Goal: Task Accomplishment & Management: Manage account settings

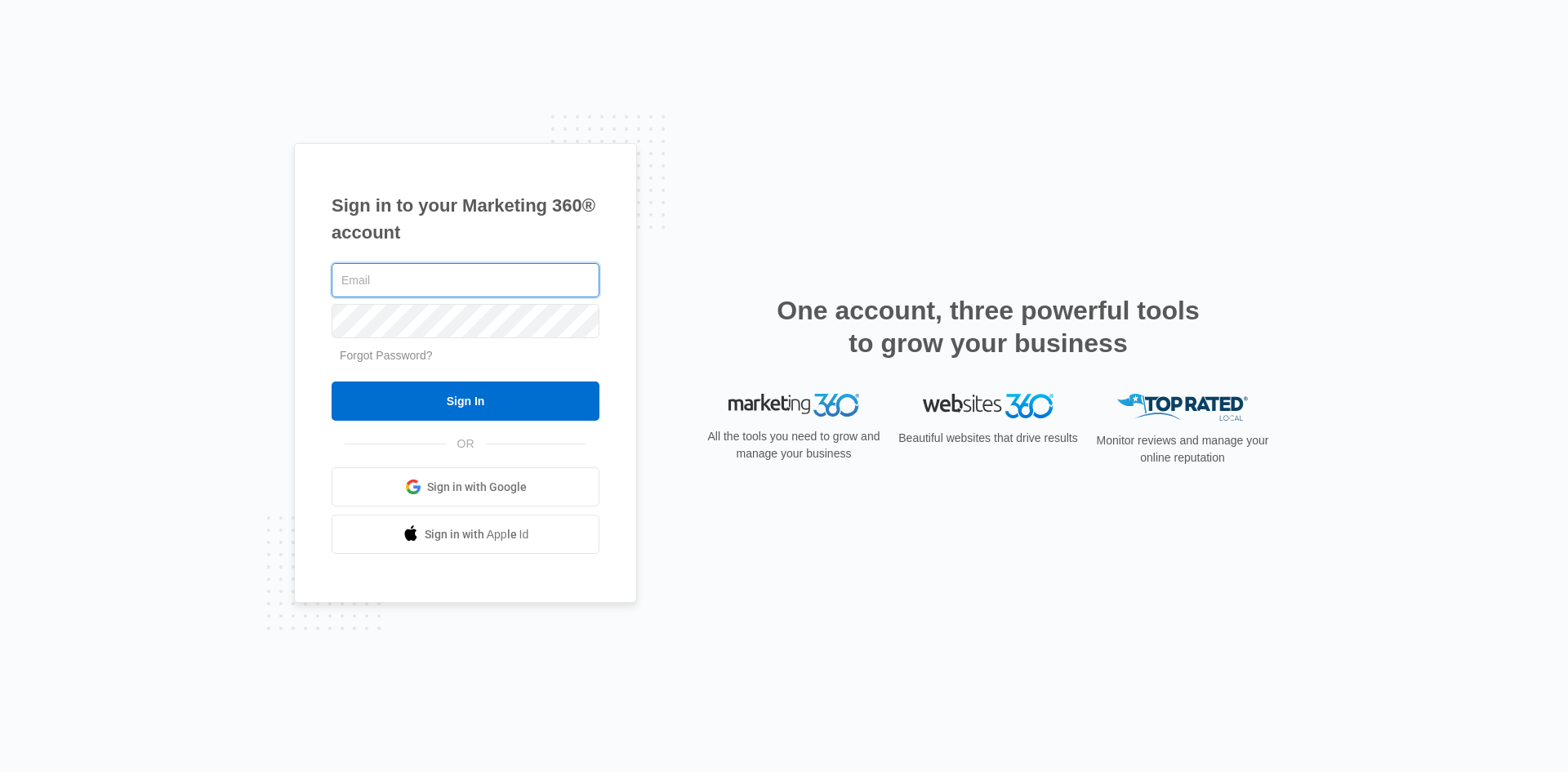
click at [369, 280] on input "text" at bounding box center [465, 280] width 268 height 34
type input "[PERSON_NAME][EMAIL_ADDRESS][DOMAIN_NAME]"
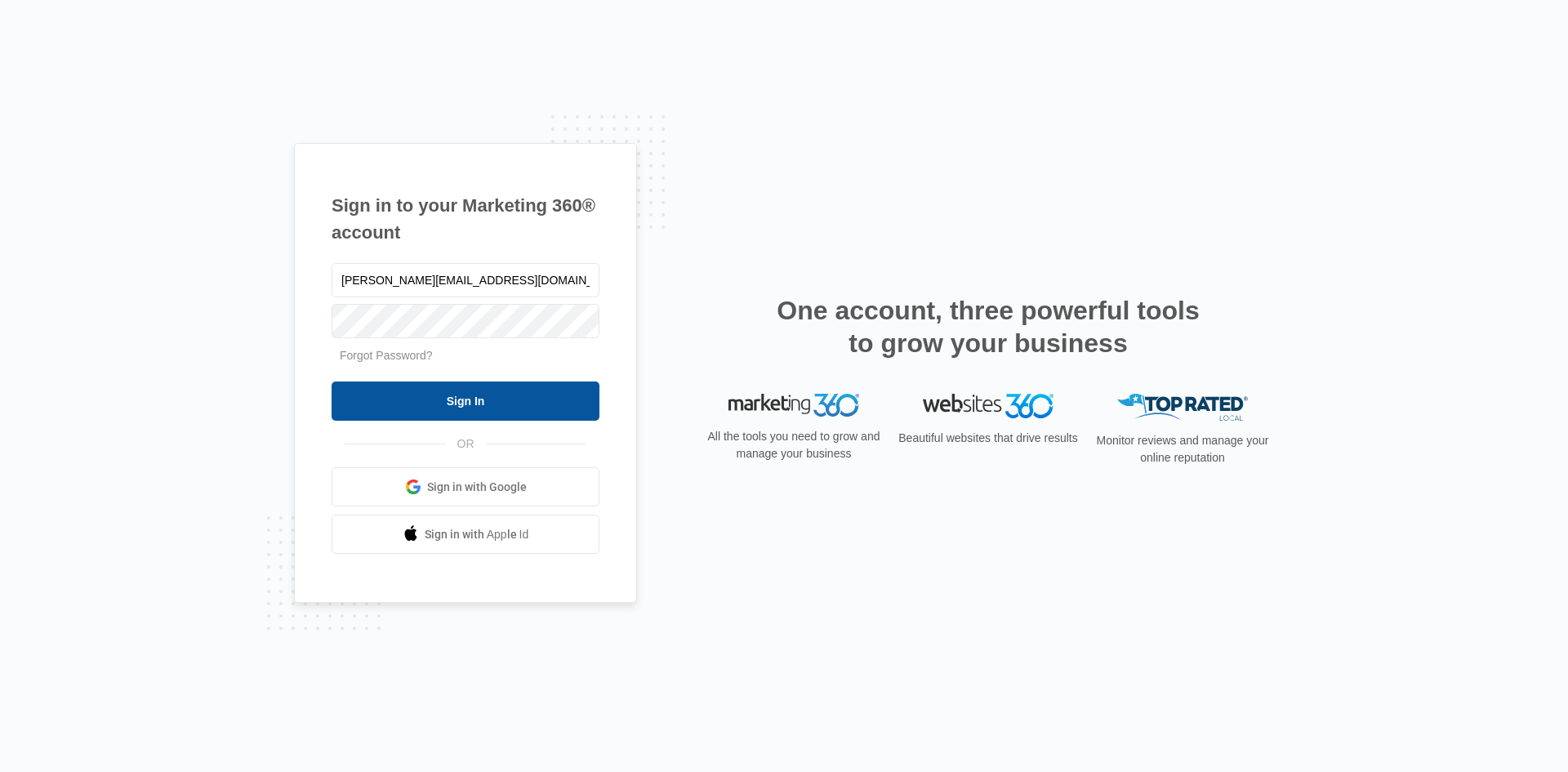
click at [447, 413] on input "Sign In" at bounding box center [465, 400] width 268 height 39
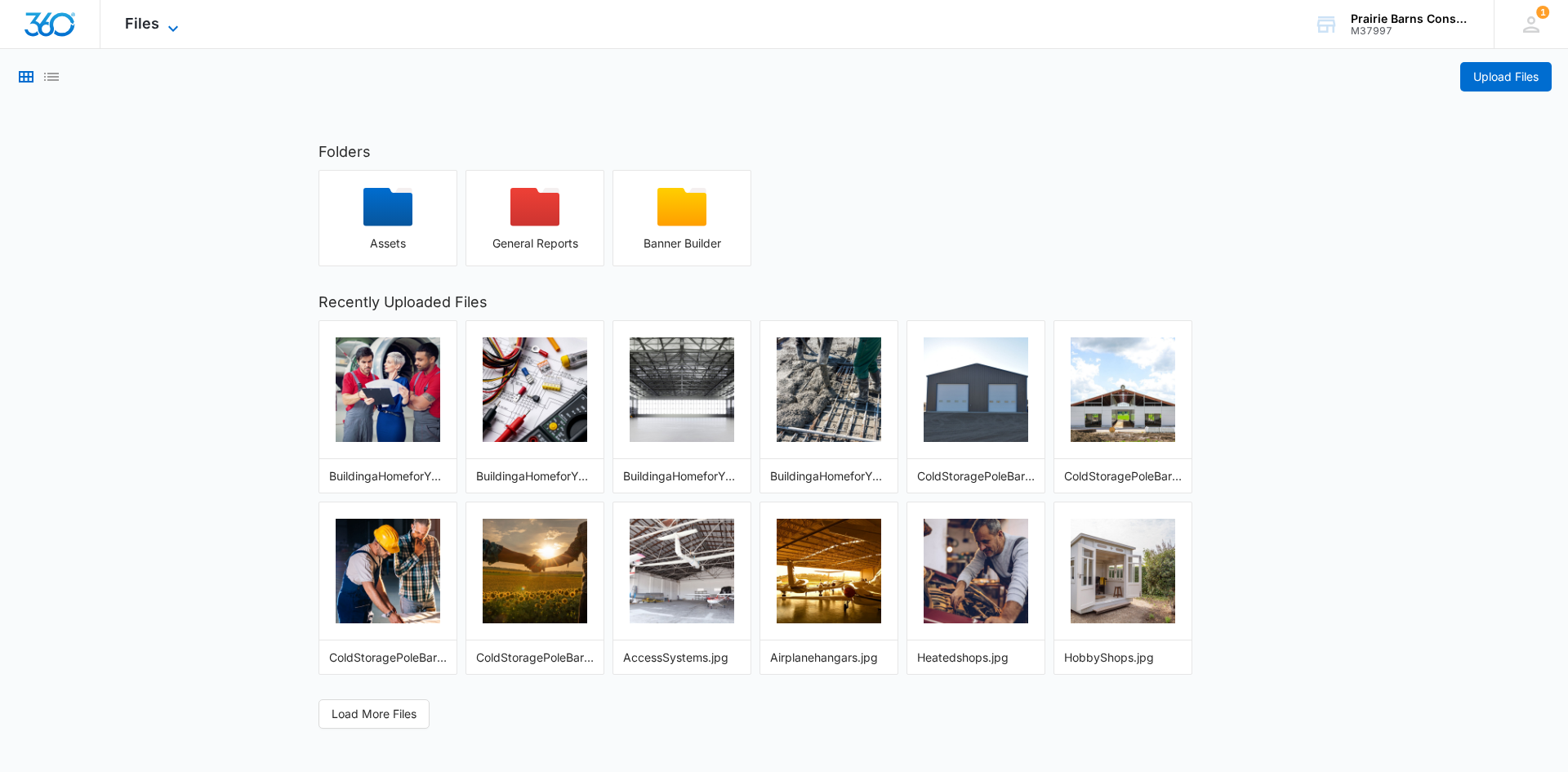
click at [128, 26] on span "Files" at bounding box center [142, 23] width 34 height 17
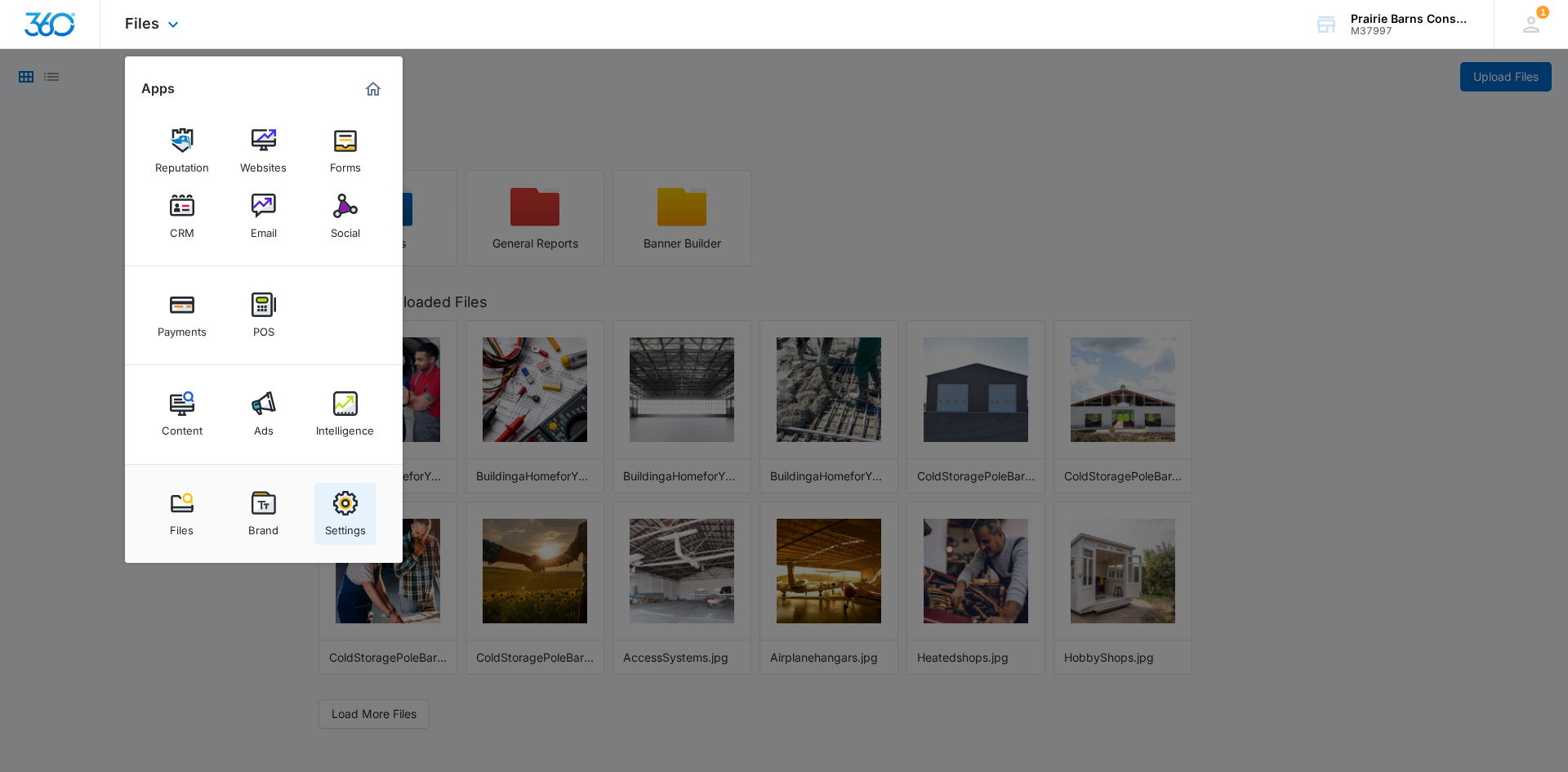
click at [339, 508] on img at bounding box center [345, 503] width 25 height 25
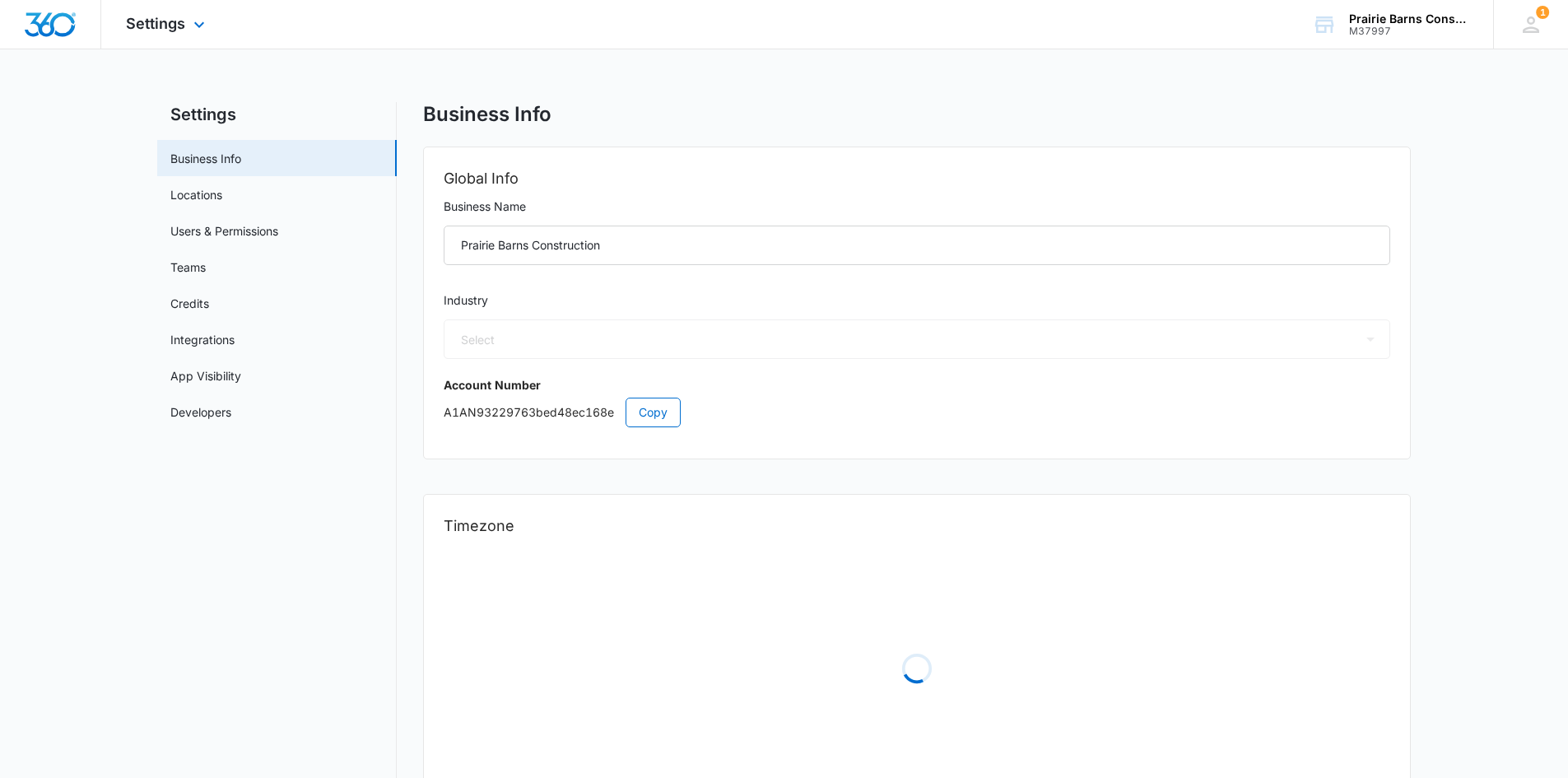
select select "4"
select select "US"
select select "America/Denver"
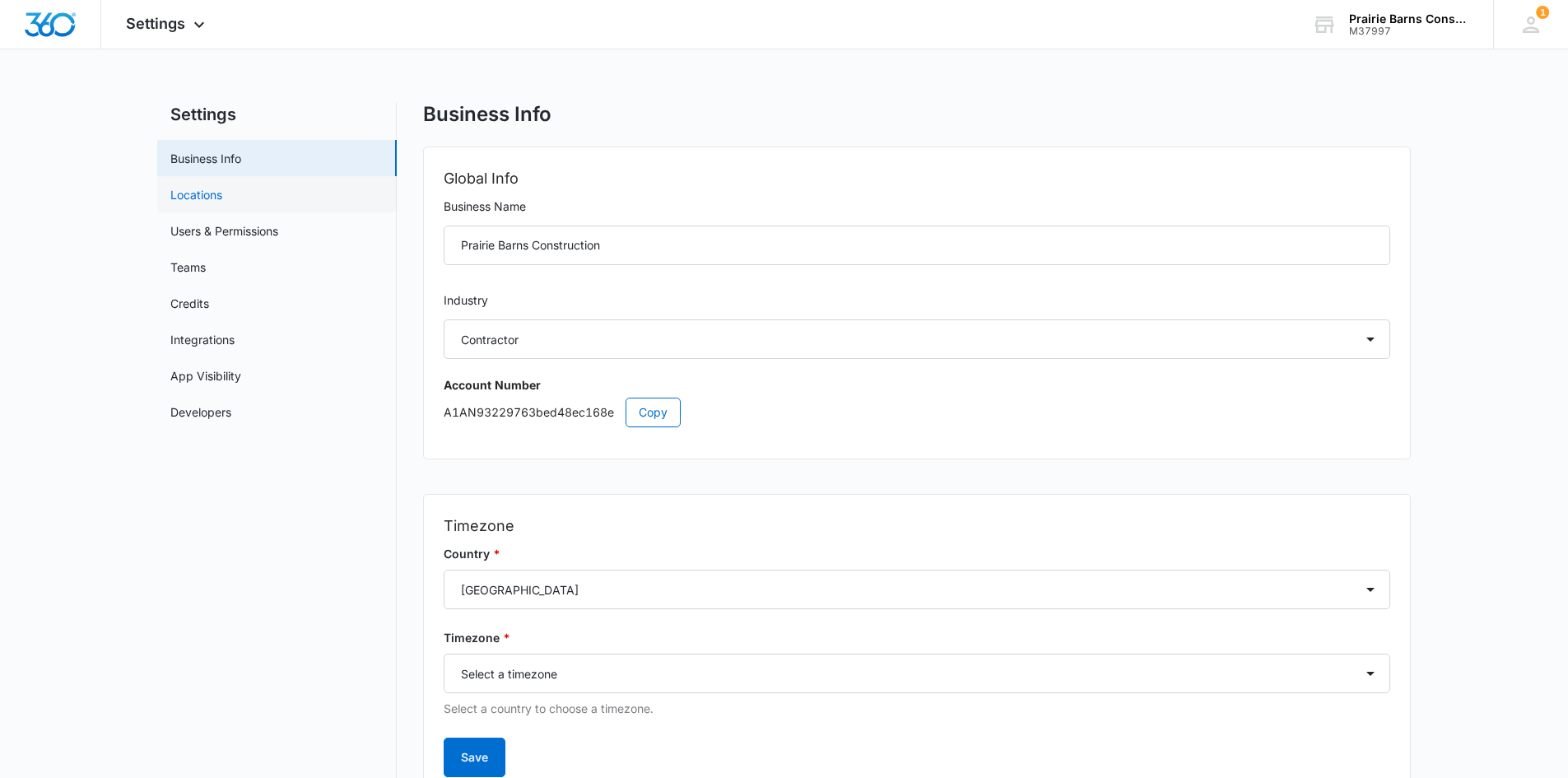
click at [209, 202] on link "Locations" at bounding box center [197, 194] width 52 height 18
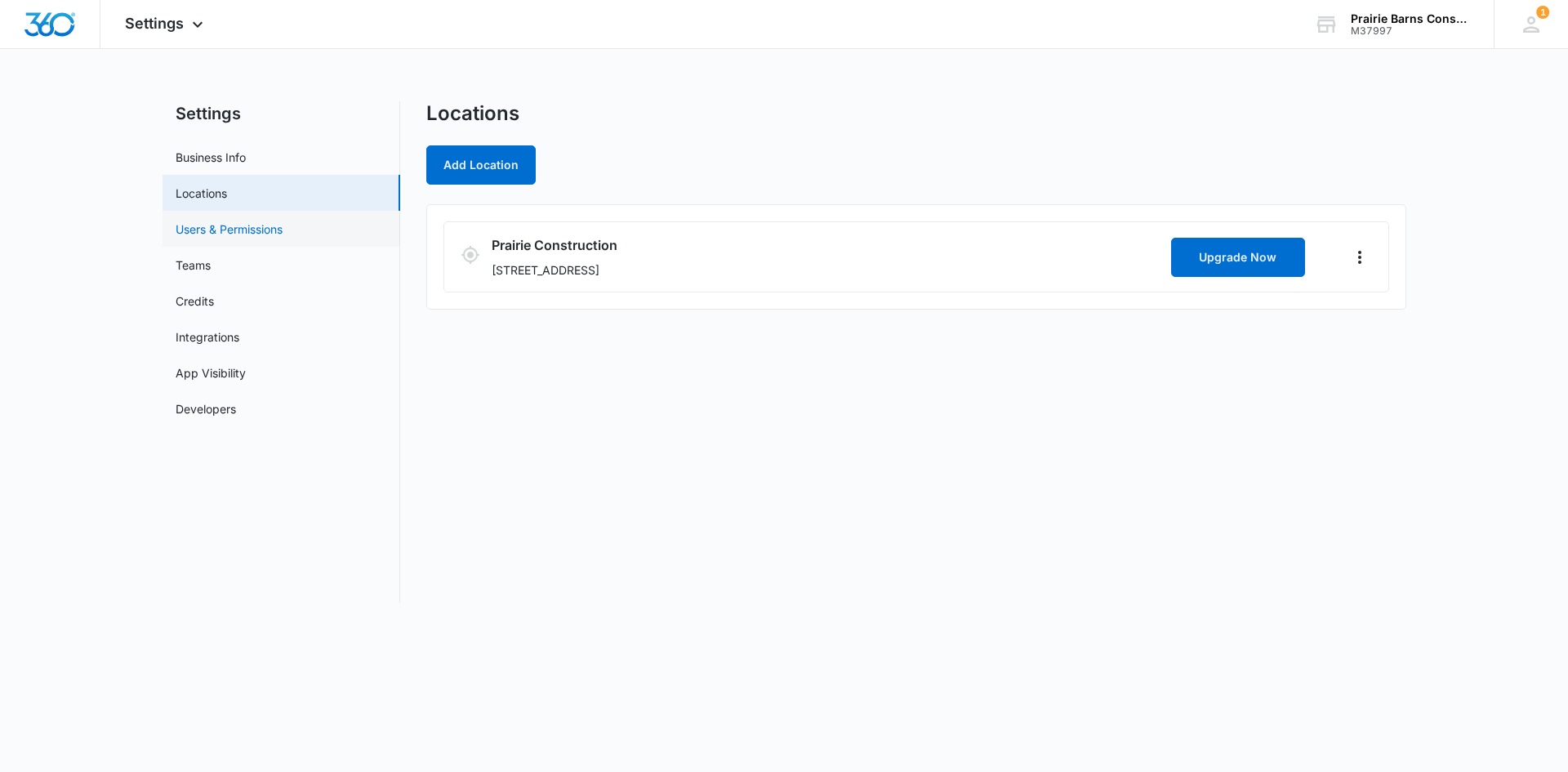
click at [236, 234] on link "Users & Permissions" at bounding box center [229, 229] width 107 height 17
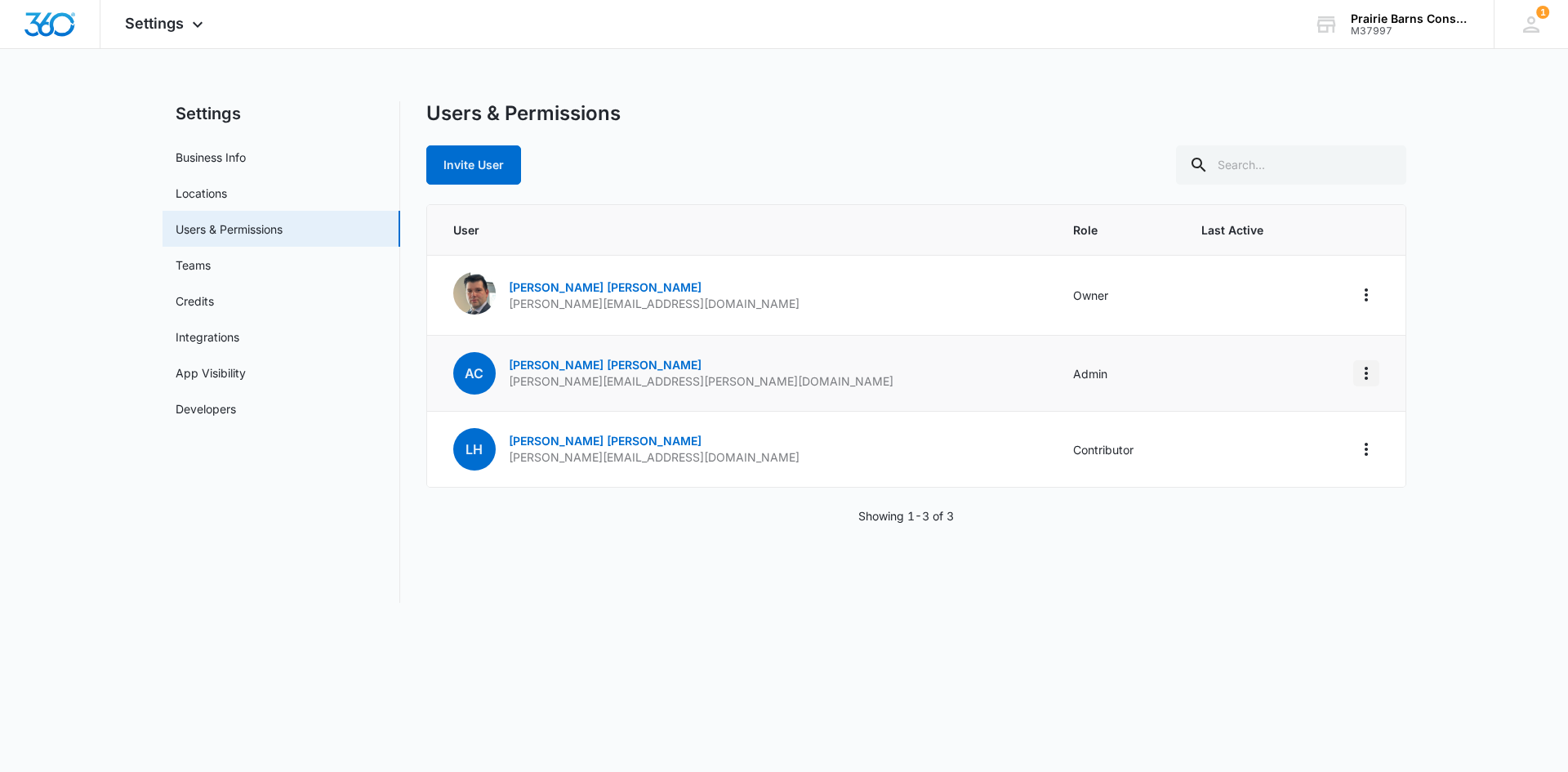
click at [1369, 373] on icon "Actions" at bounding box center [1366, 374] width 20 height 20
click at [362, 566] on nav "Settings Business Info Locations Users & Permissions Teams Credits Integrations…" at bounding box center [281, 352] width 237 height 501
click at [189, 273] on link "Teams" at bounding box center [193, 265] width 35 height 17
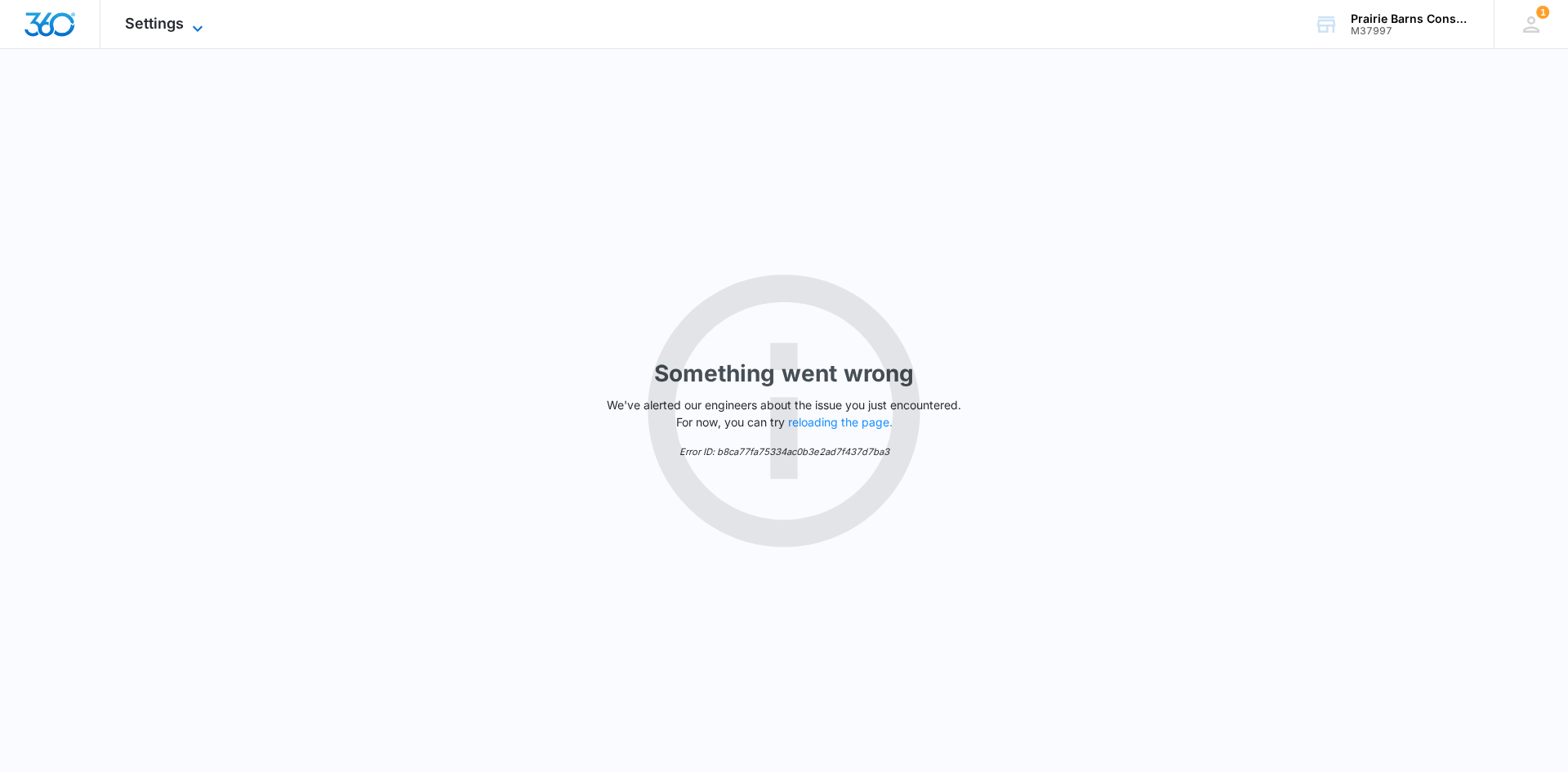
click at [160, 22] on span "Settings" at bounding box center [154, 23] width 59 height 17
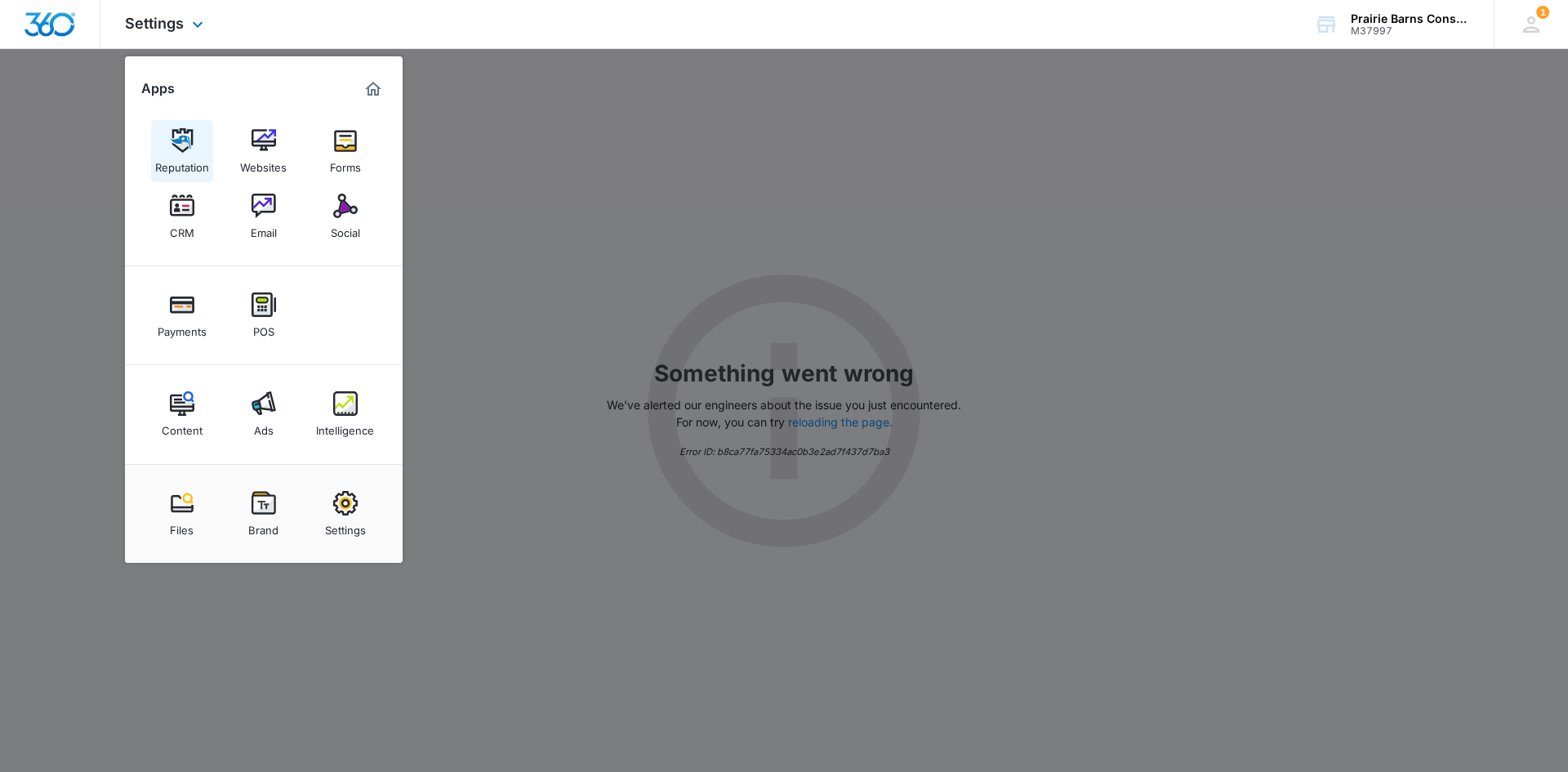
click at [181, 148] on img at bounding box center [183, 140] width 25 height 25
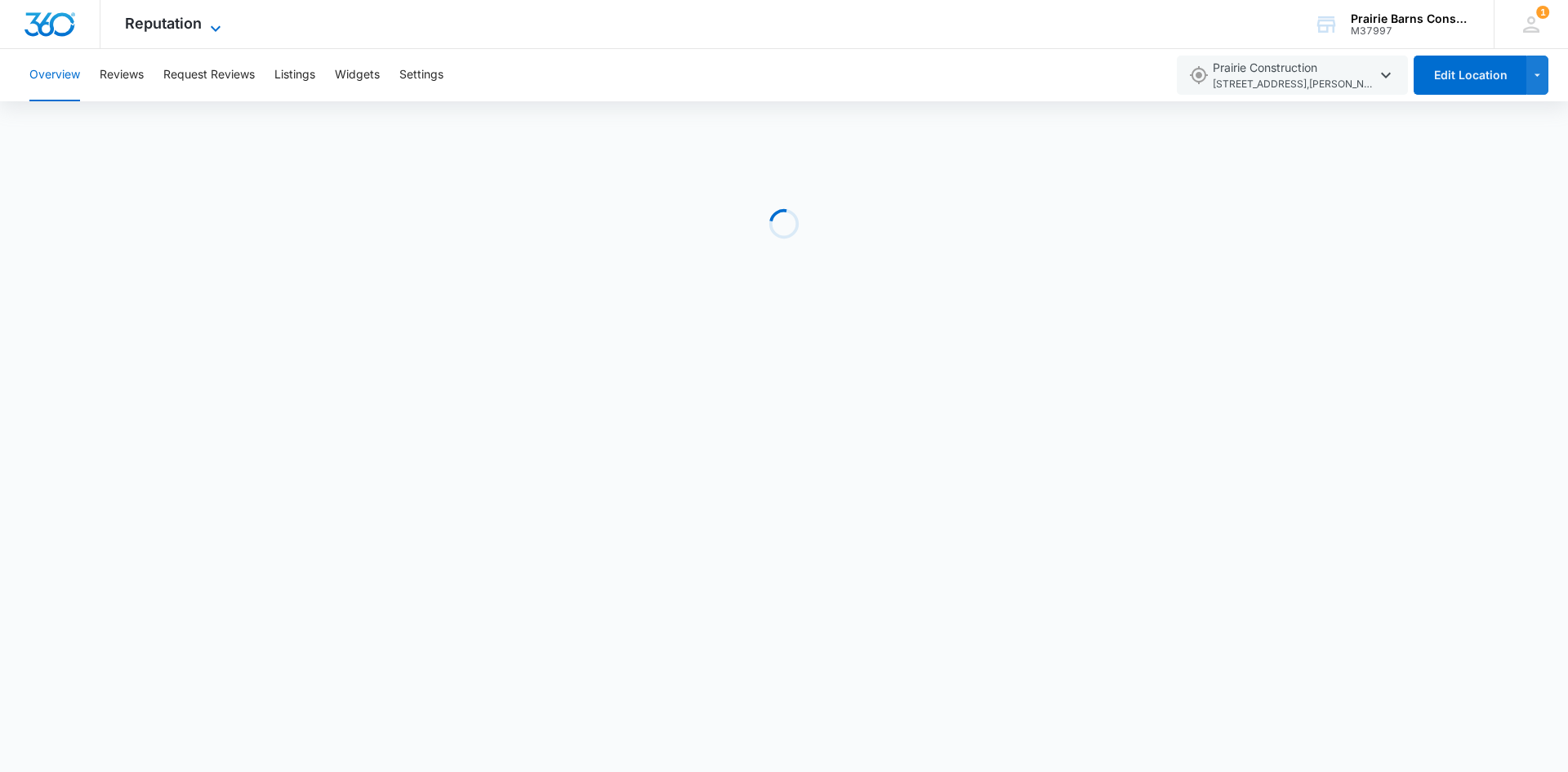
click at [212, 27] on icon at bounding box center [216, 28] width 10 height 6
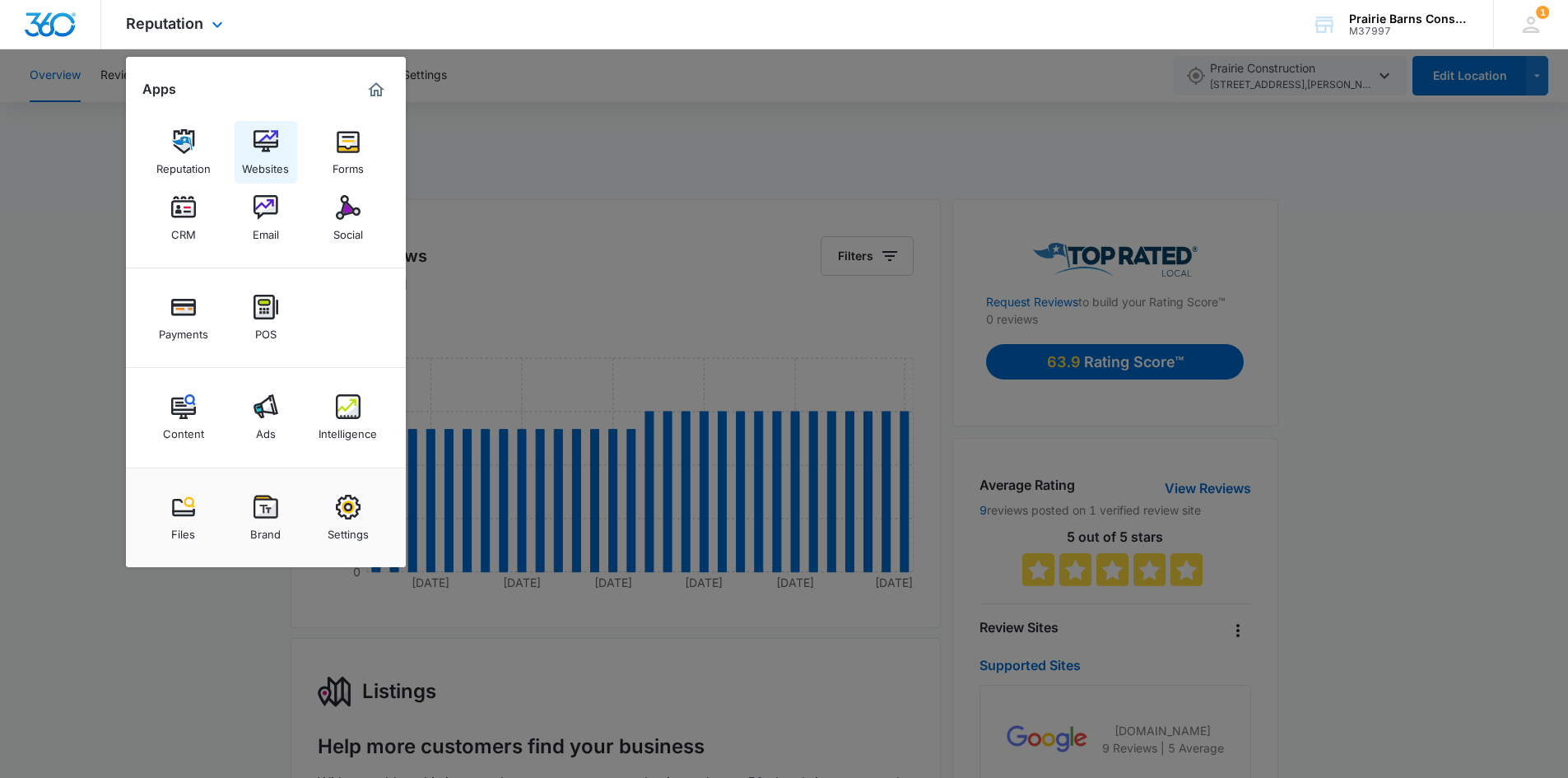
click at [257, 145] on img at bounding box center [266, 141] width 25 height 25
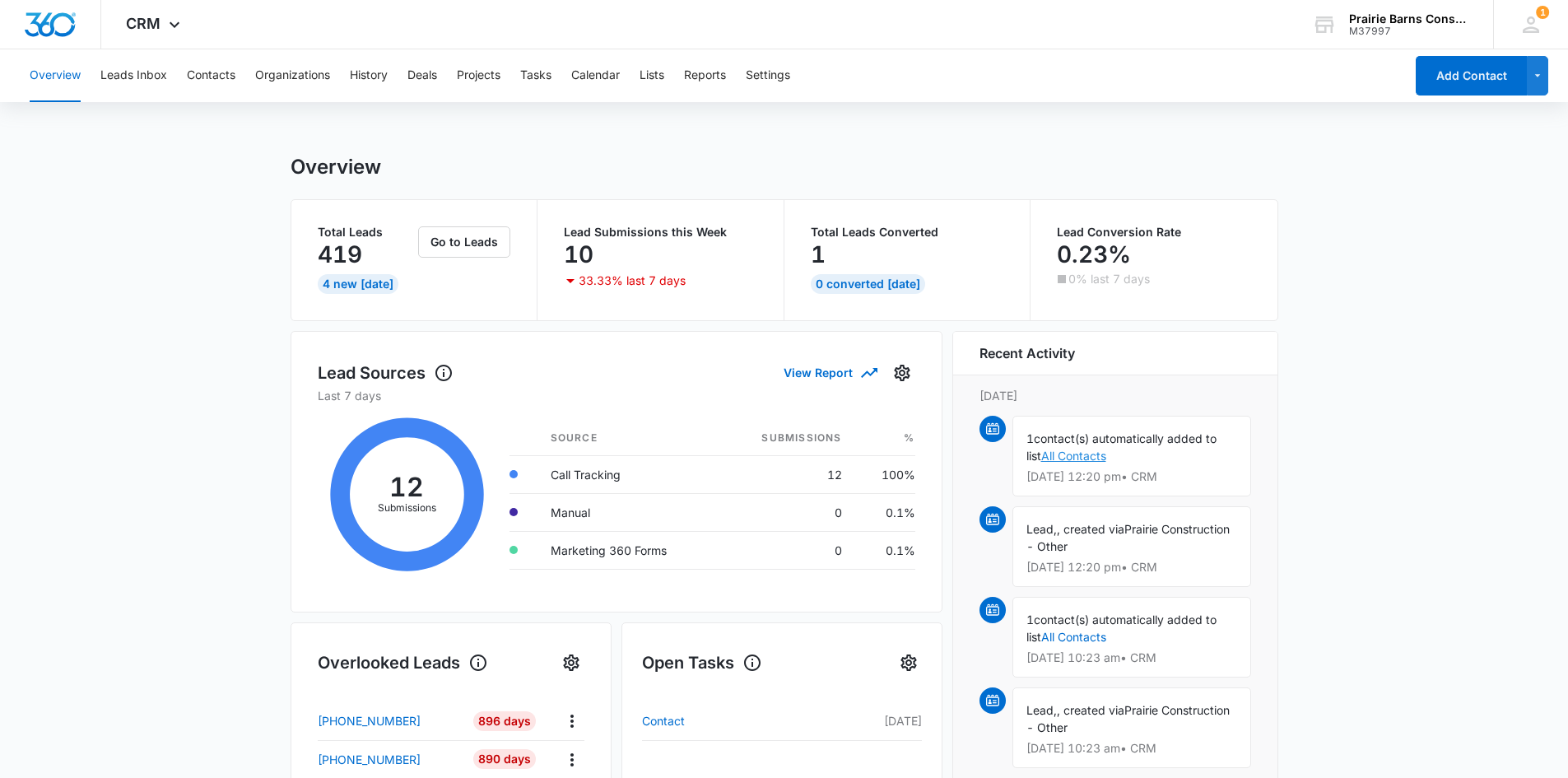
click at [1070, 453] on link "All Contacts" at bounding box center [1074, 455] width 65 height 14
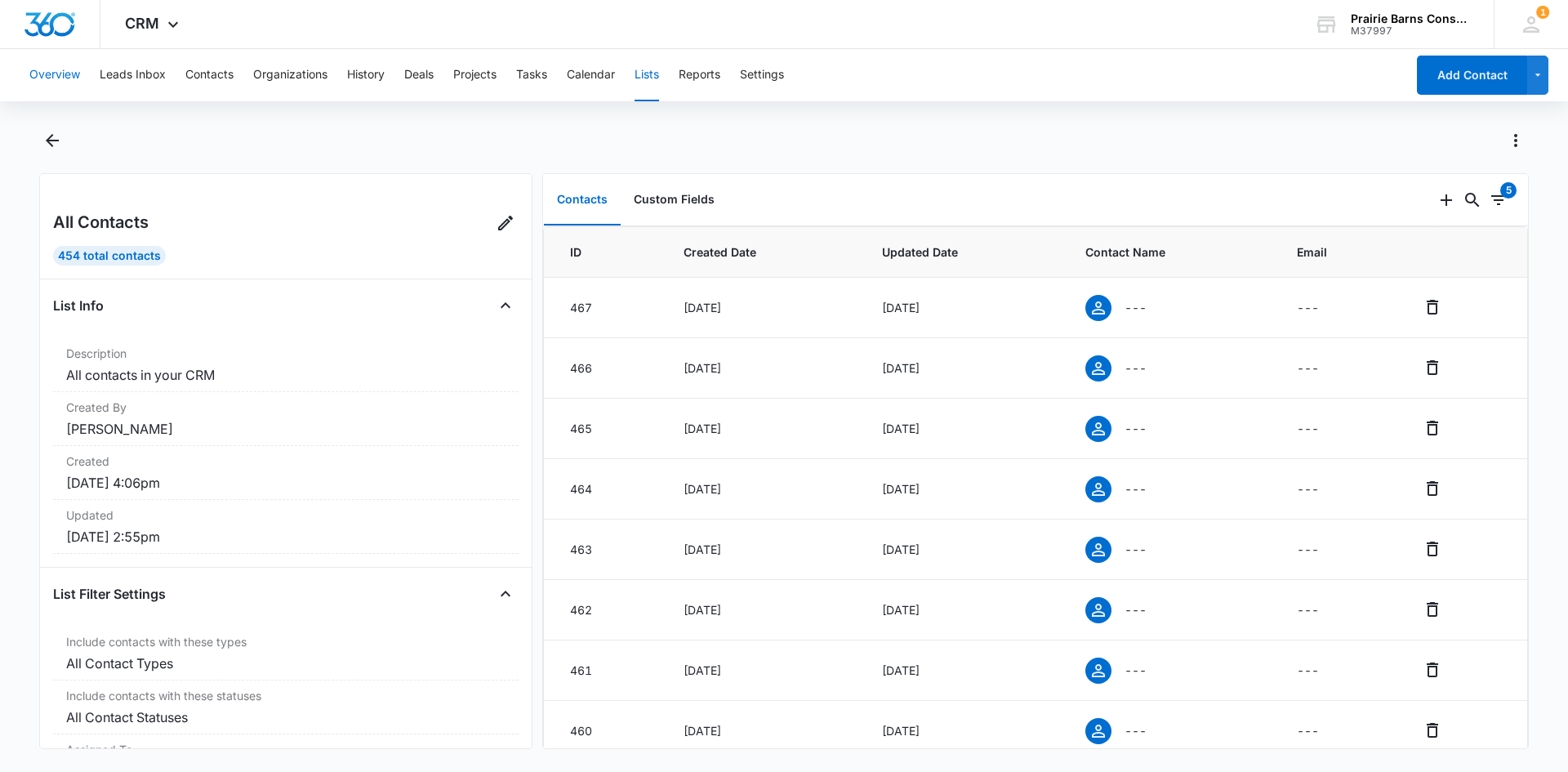
click at [72, 77] on button "Overview" at bounding box center [54, 75] width 51 height 52
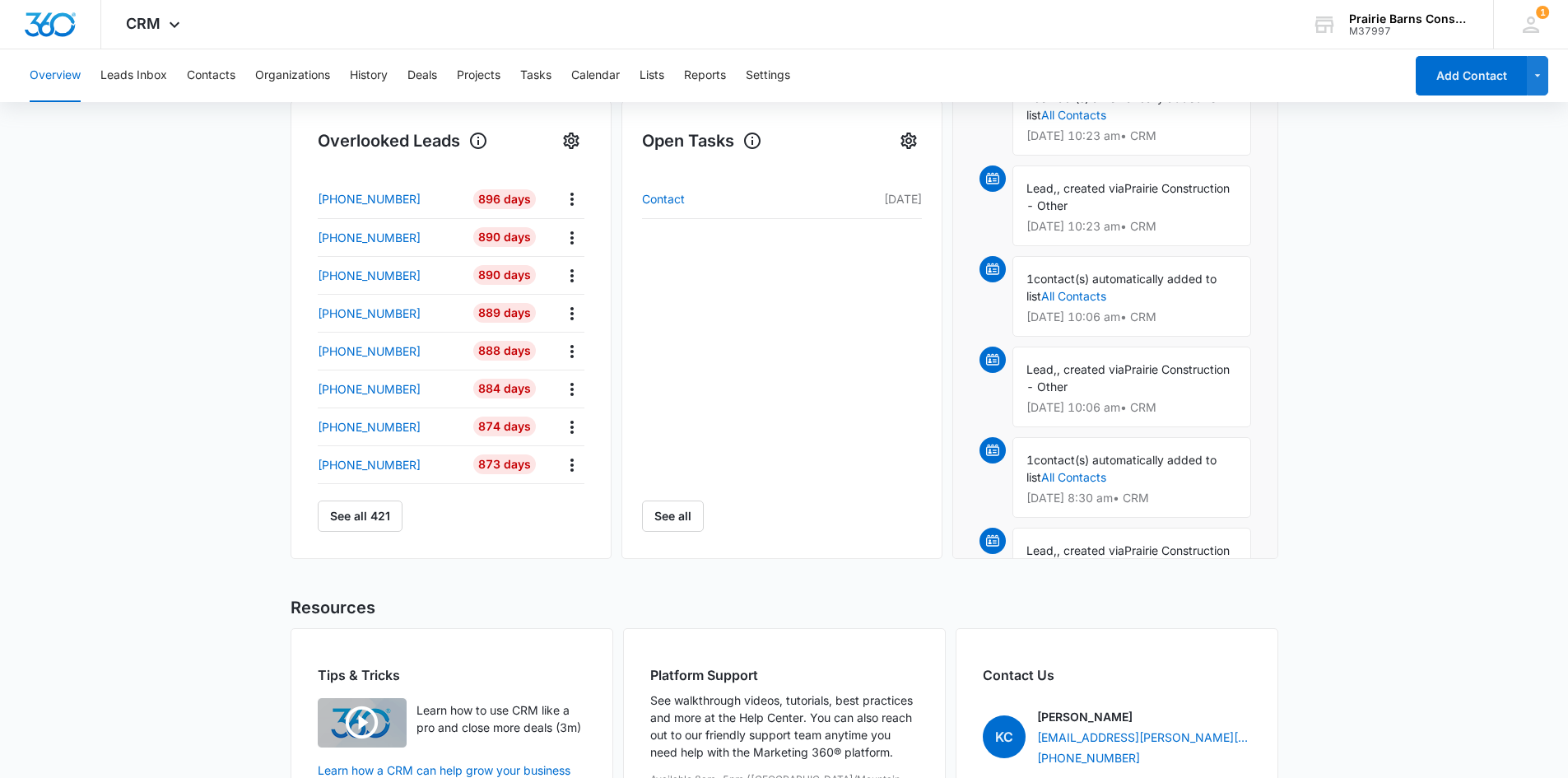
scroll to position [559, 0]
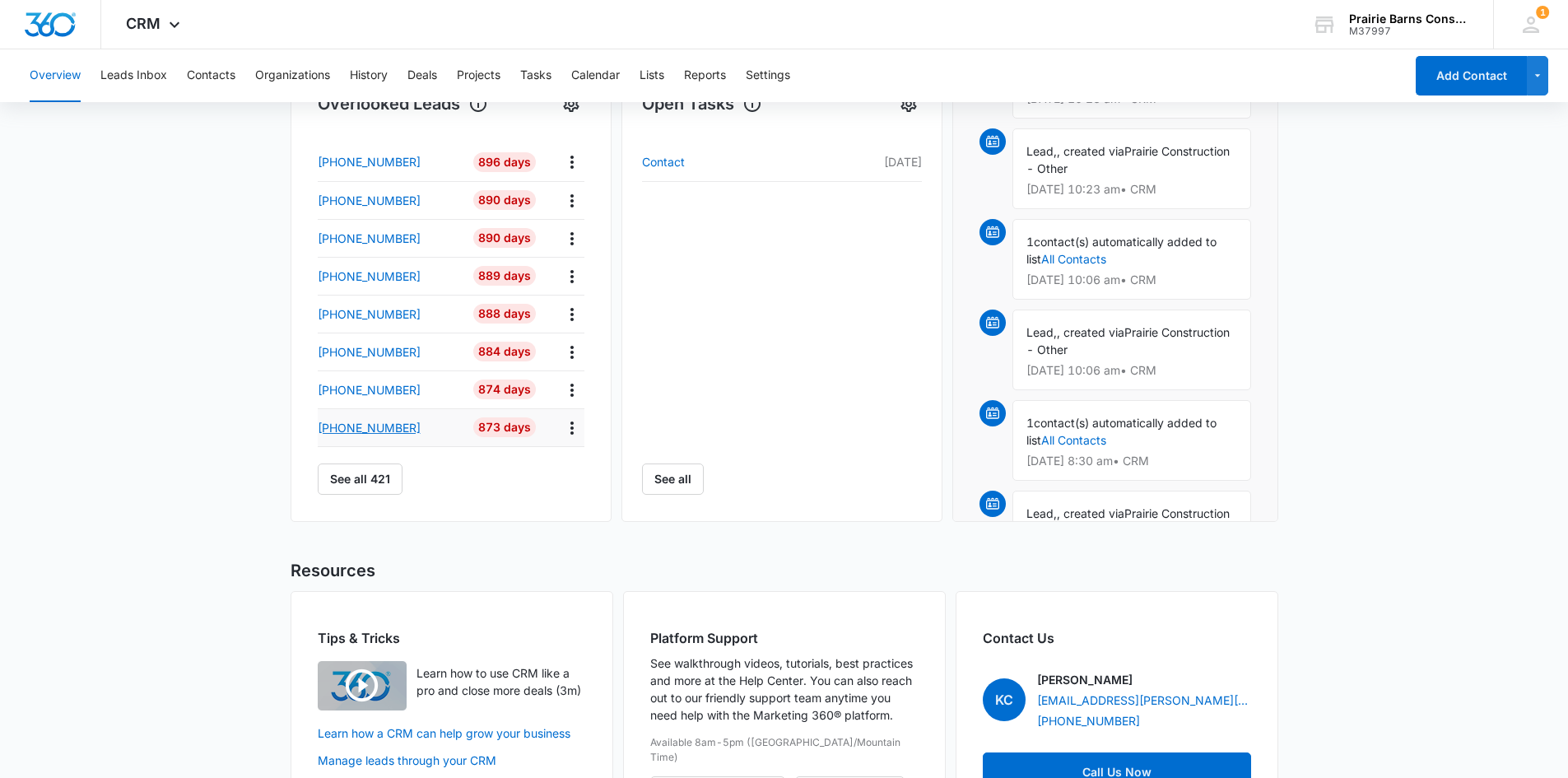
click at [376, 430] on p "[PHONE_NUMBER]" at bounding box center [369, 427] width 103 height 18
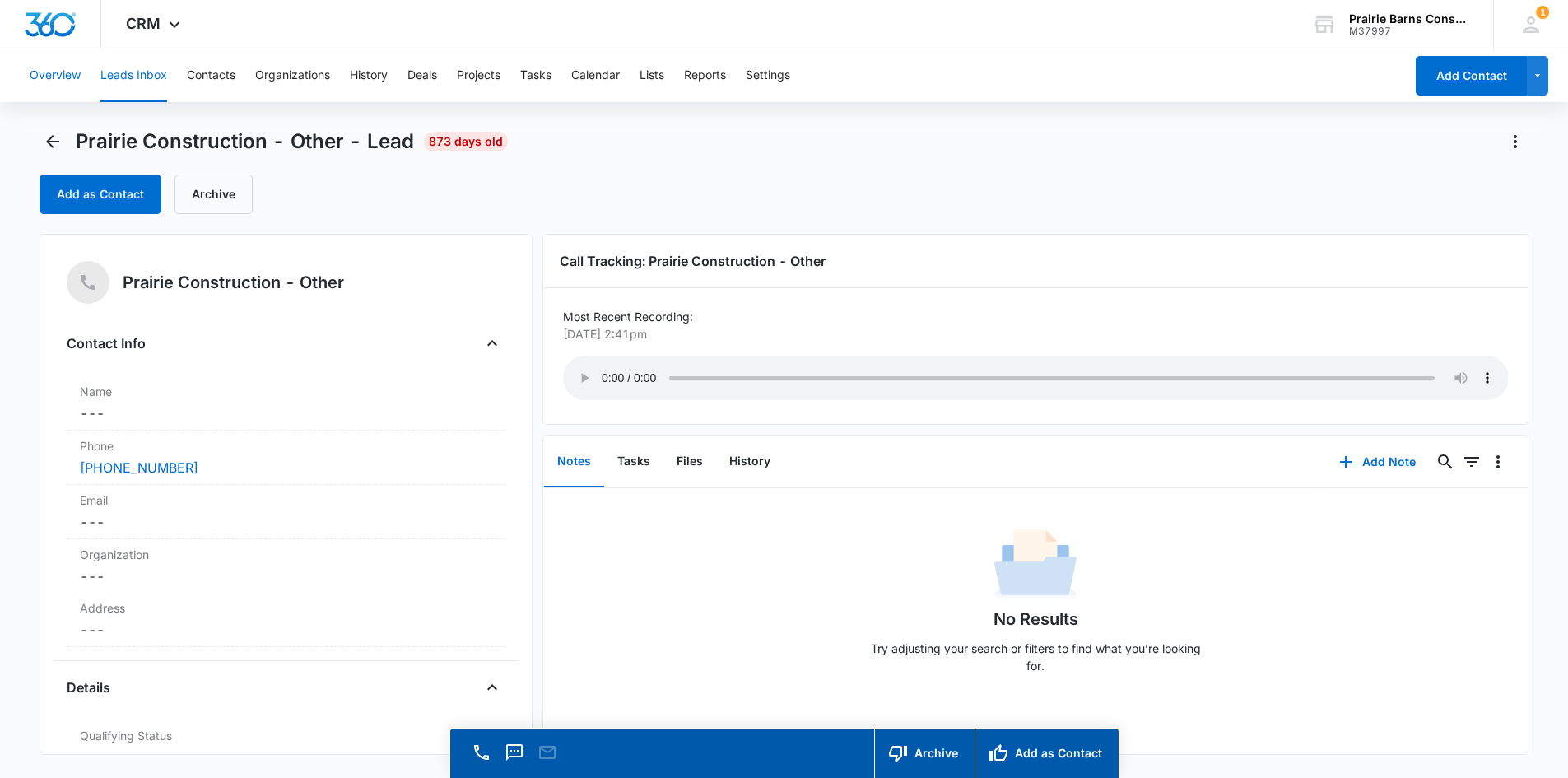
click at [41, 83] on button "Overview" at bounding box center [54, 75] width 51 height 53
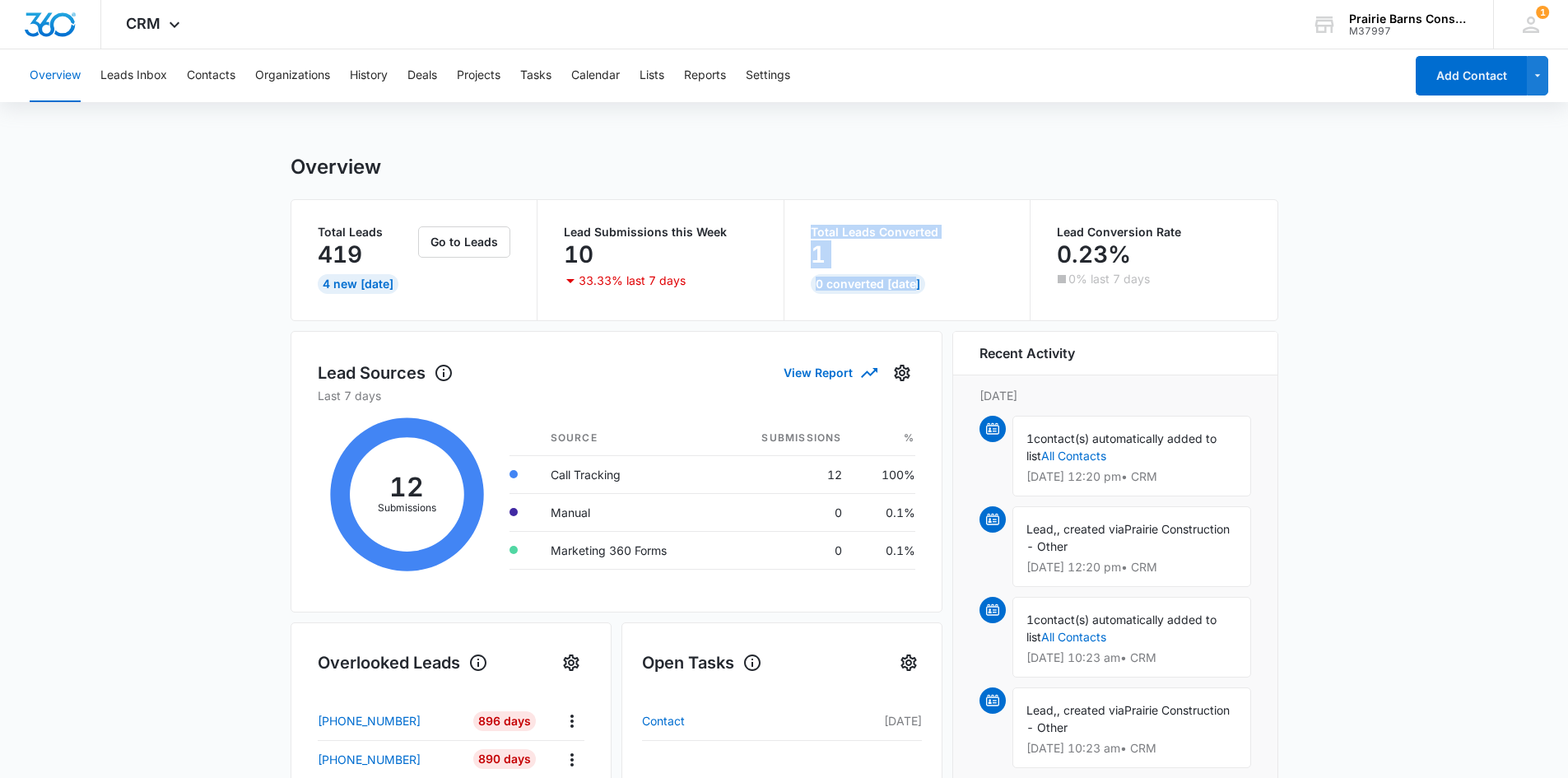
drag, startPoint x: 922, startPoint y: 284, endPoint x: 853, endPoint y: 259, distance: 73.4
click at [809, 231] on div "Total Leads Converted 1 0 Converted Today" at bounding box center [908, 260] width 247 height 120
click at [1154, 285] on div "0% last 7 days" at bounding box center [1152, 279] width 197 height 17
drag, startPoint x: 1121, startPoint y: 285, endPoint x: 1135, endPoint y: 239, distance: 48.1
click at [1059, 235] on div "Lead Conversion Rate 0.23% 0% last 7 days" at bounding box center [1154, 257] width 194 height 61
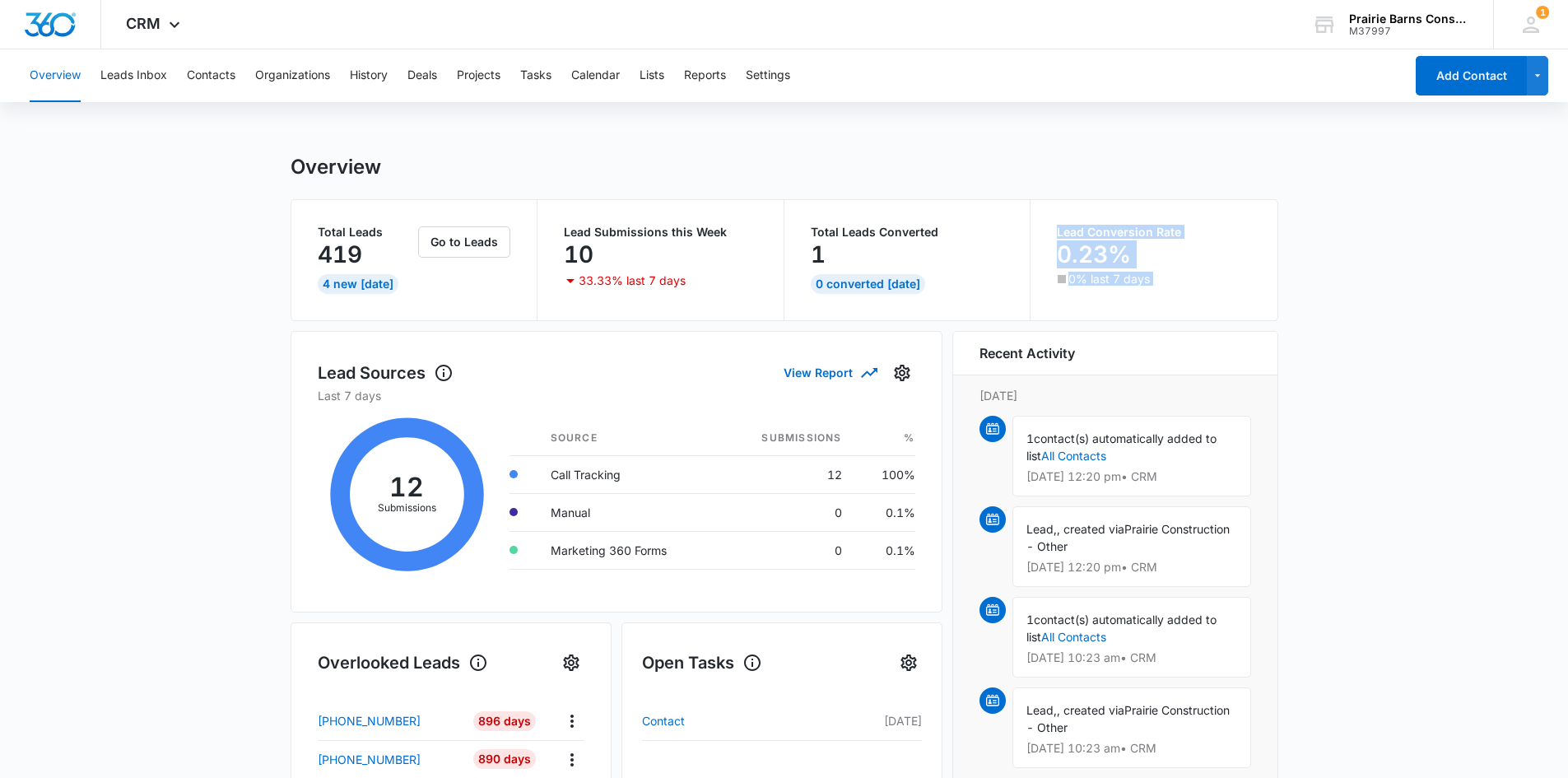
click at [1187, 285] on div "0% last 7 days" at bounding box center [1152, 279] width 197 height 17
drag, startPoint x: 397, startPoint y: 287, endPoint x: 308, endPoint y: 234, distance: 103.6
click at [308, 234] on div "Total Leads 419 4 New Today Go to Leads" at bounding box center [414, 260] width 247 height 120
click at [440, 303] on div "Total Leads 419 4 New Today Go to Leads" at bounding box center [414, 260] width 247 height 120
drag, startPoint x: 689, startPoint y: 281, endPoint x: 549, endPoint y: 228, distance: 149.7
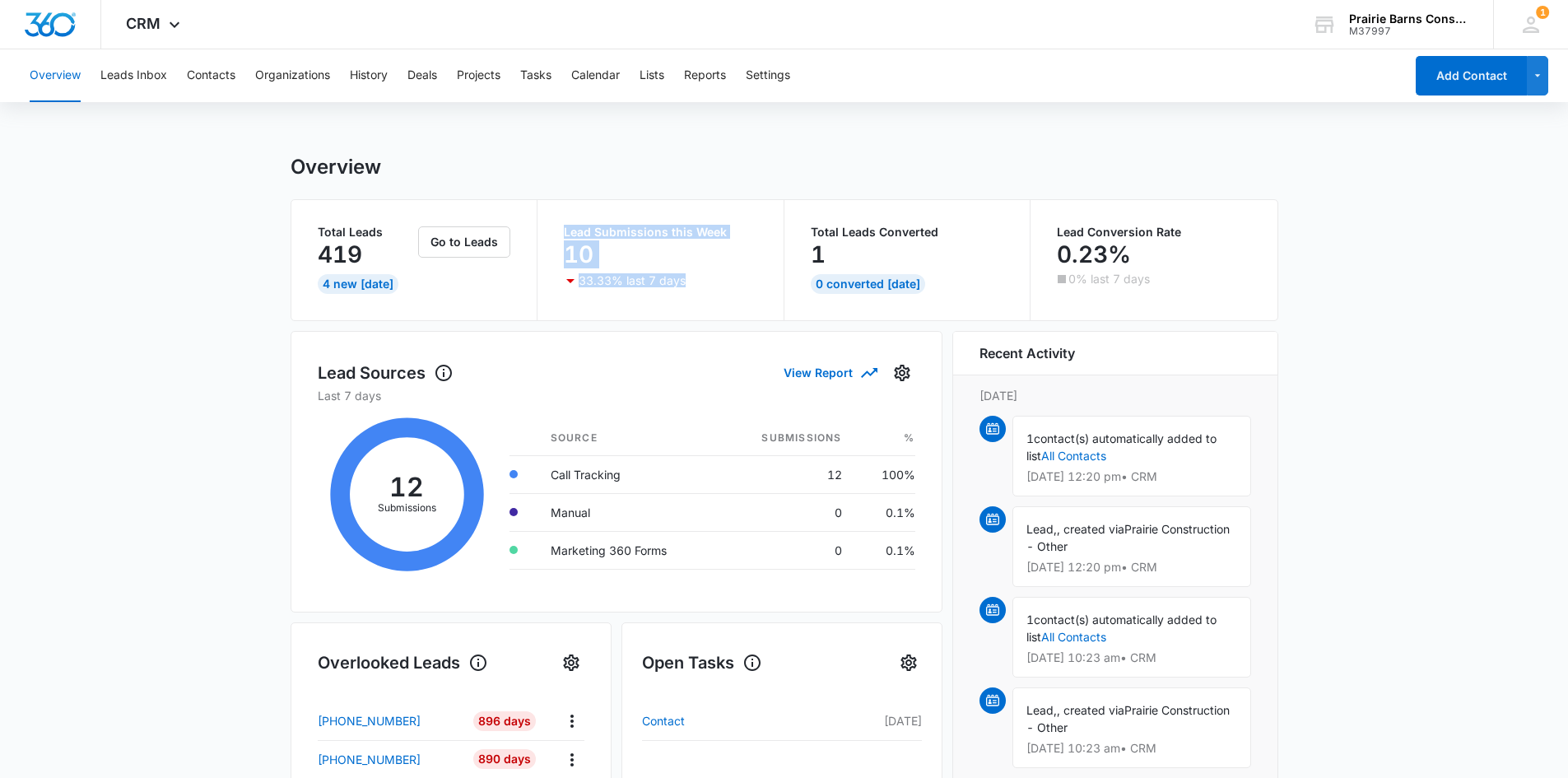
click at [549, 228] on div "Lead Submissions this Week 10 33.33% last 7 days" at bounding box center [660, 260] width 247 height 120
click at [741, 305] on div "Lead Submissions this Week 10 33.33% last 7 days" at bounding box center [660, 260] width 247 height 120
